Goal: Transaction & Acquisition: Book appointment/travel/reservation

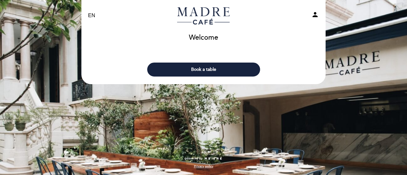
click at [92, 14] on select "EN ES PT" at bounding box center [91, 15] width 7 height 7
select select "es"
click at [88, 12] on select "EN ES PT" at bounding box center [91, 15] width 7 height 7
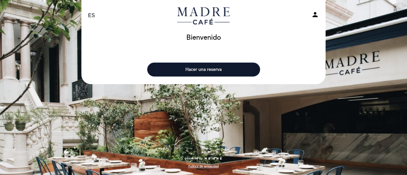
click at [173, 65] on button "Hacer una reserva" at bounding box center [203, 70] width 113 height 14
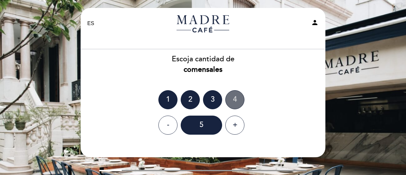
click at [235, 101] on div "4" at bounding box center [234, 99] width 19 height 19
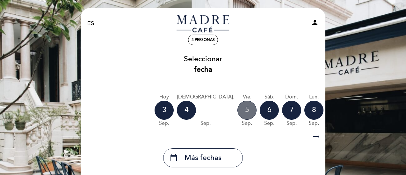
click at [237, 109] on div "5" at bounding box center [246, 110] width 19 height 19
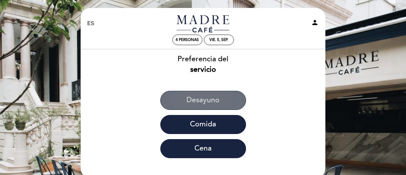
click at [196, 101] on button "Desayuno" at bounding box center [203, 100] width 86 height 19
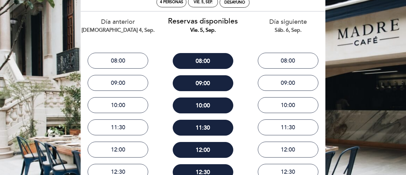
scroll to position [39, 0]
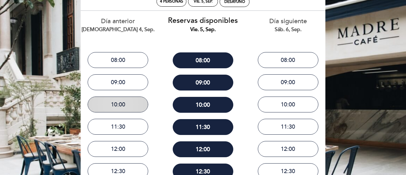
click at [123, 102] on button "10:00" at bounding box center [118, 105] width 60 height 16
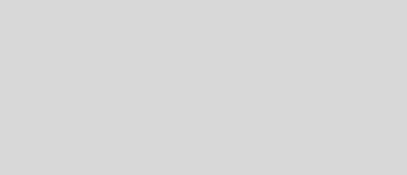
select select "es"
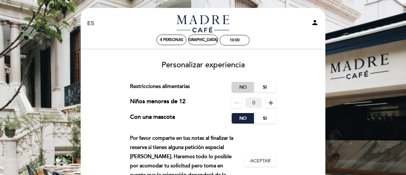
click at [239, 90] on label "No" at bounding box center [242, 87] width 22 height 11
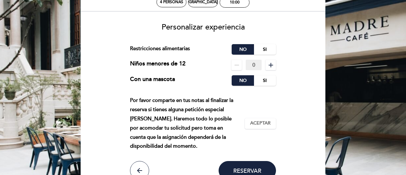
scroll to position [39, 0]
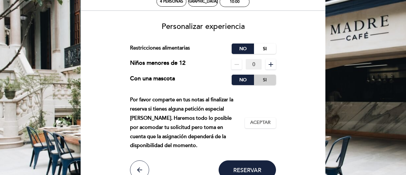
click at [264, 77] on label "Si" at bounding box center [264, 80] width 22 height 11
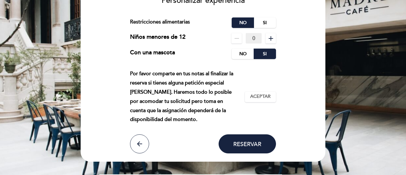
scroll to position [65, 0]
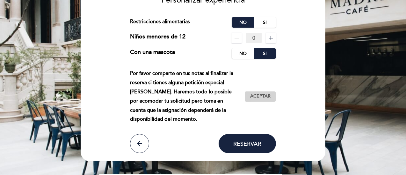
click at [251, 96] on span "Aceptar" at bounding box center [260, 96] width 20 height 7
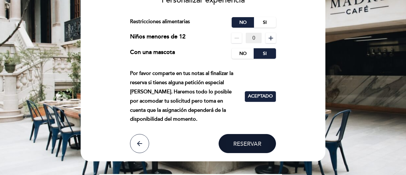
click at [237, 141] on span "Reservar" at bounding box center [247, 143] width 28 height 7
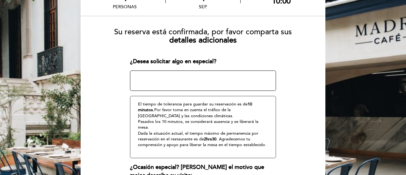
scroll to position [51, 0]
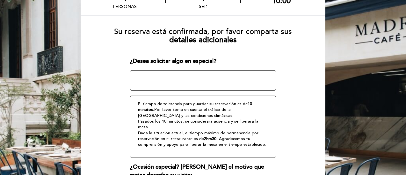
click at [172, 80] on textarea at bounding box center [203, 80] width 146 height 20
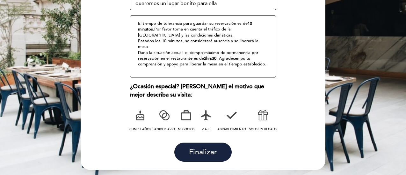
scroll to position [151, 0]
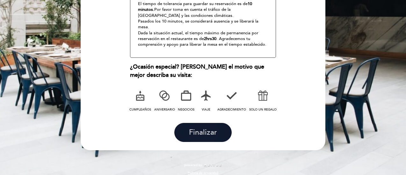
type textarea "es cumpleaños de mi mama y llevamos un perrito queremos un lugar bonito para el…"
click at [192, 129] on span "Finalizar" at bounding box center [203, 133] width 28 height 9
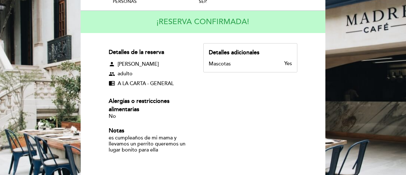
scroll to position [56, 0]
